Goal: Information Seeking & Learning: Learn about a topic

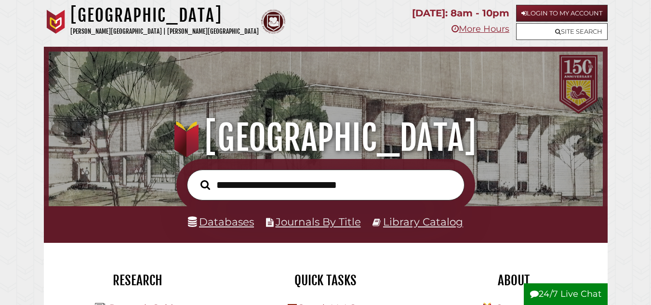
scroll to position [183, 549]
click at [312, 226] on link "Journals By Title" at bounding box center [317, 221] width 85 height 13
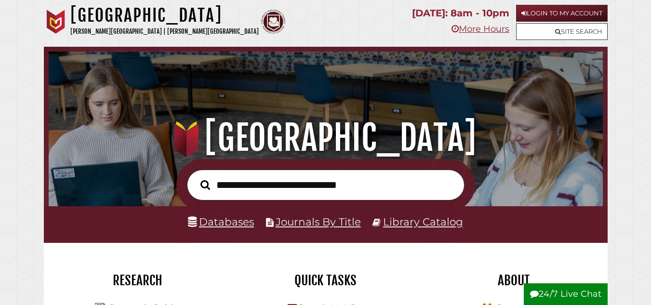
scroll to position [183, 549]
click at [276, 189] on input "text" at bounding box center [325, 185] width 277 height 31
type input "**********"
click at [196, 177] on button "Search" at bounding box center [205, 184] width 19 height 15
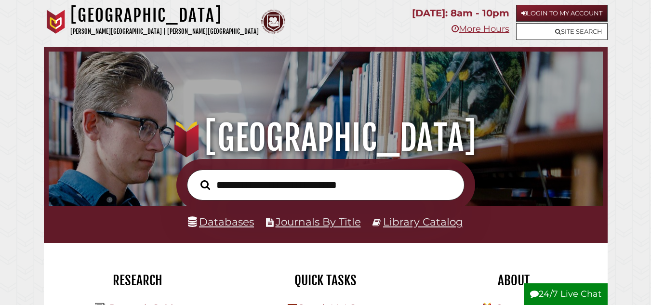
scroll to position [183, 549]
click at [242, 219] on link "Databases" at bounding box center [221, 221] width 66 height 13
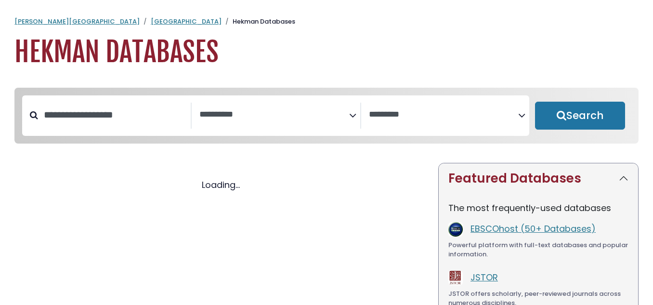
select select "Database Subject Filter"
select select "Database Vendors Filter"
select select "Database Subject Filter"
select select "Database Vendors Filter"
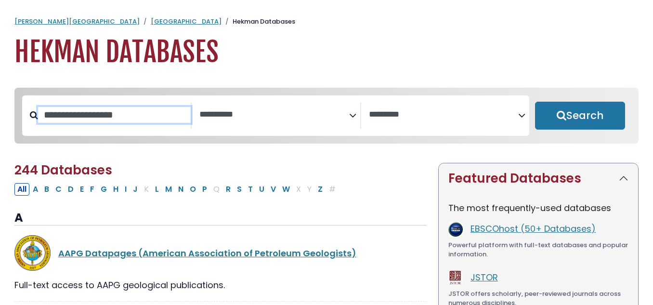
click at [139, 109] on input "Search database by title or keyword" at bounding box center [114, 115] width 153 height 16
type input "*********"
click at [535, 102] on button "Search" at bounding box center [580, 116] width 90 height 28
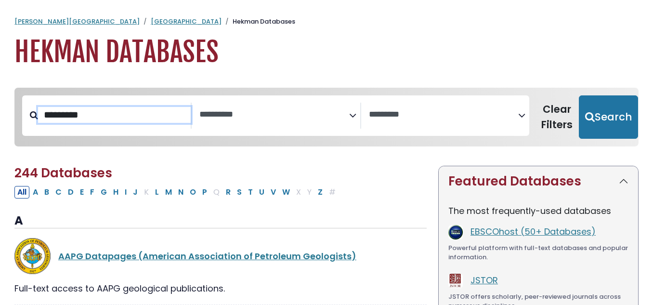
select select "Database Subject Filter"
select select "Database Vendors Filter"
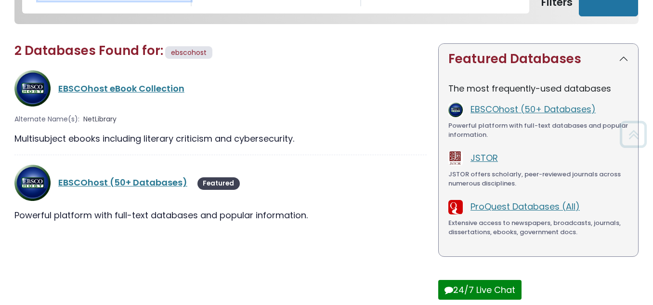
scroll to position [123, 0]
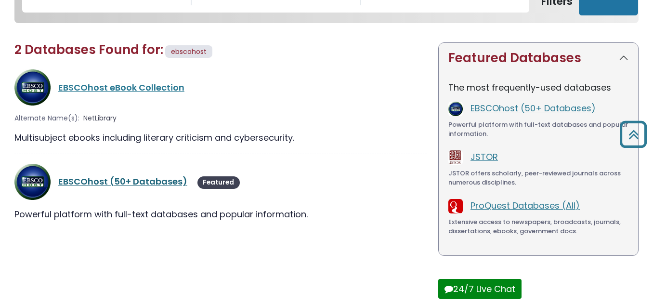
click at [153, 183] on link "EBSCOhost (50+ Databases)" at bounding box center [122, 181] width 129 height 12
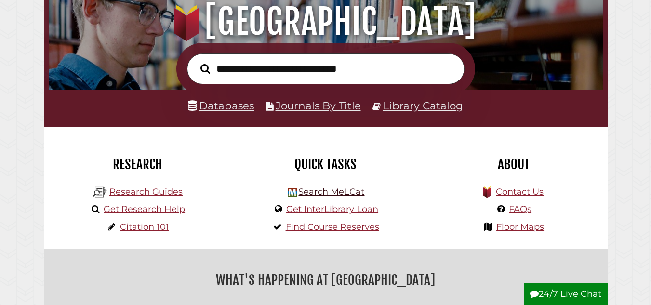
scroll to position [144, 0]
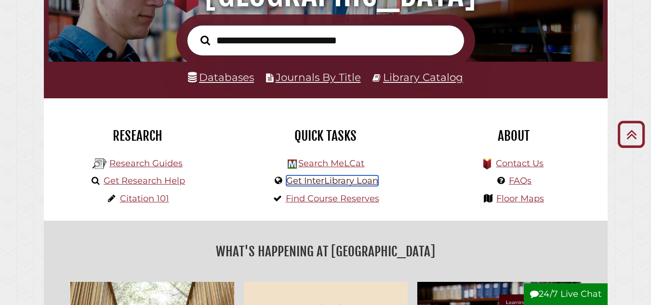
click at [352, 182] on link "Get InterLibrary Loan" at bounding box center [332, 180] width 92 height 11
